Goal: Find specific page/section: Find specific page/section

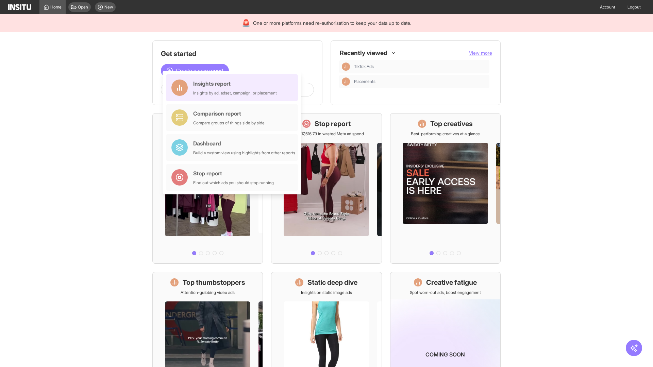
click at [234, 88] on div "Insights report Insights by ad, adset, campaign, or placement" at bounding box center [235, 88] width 84 height 16
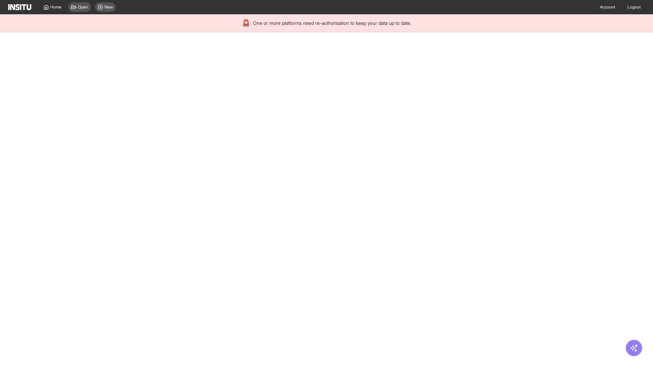
select select "**"
